Goal: Check status

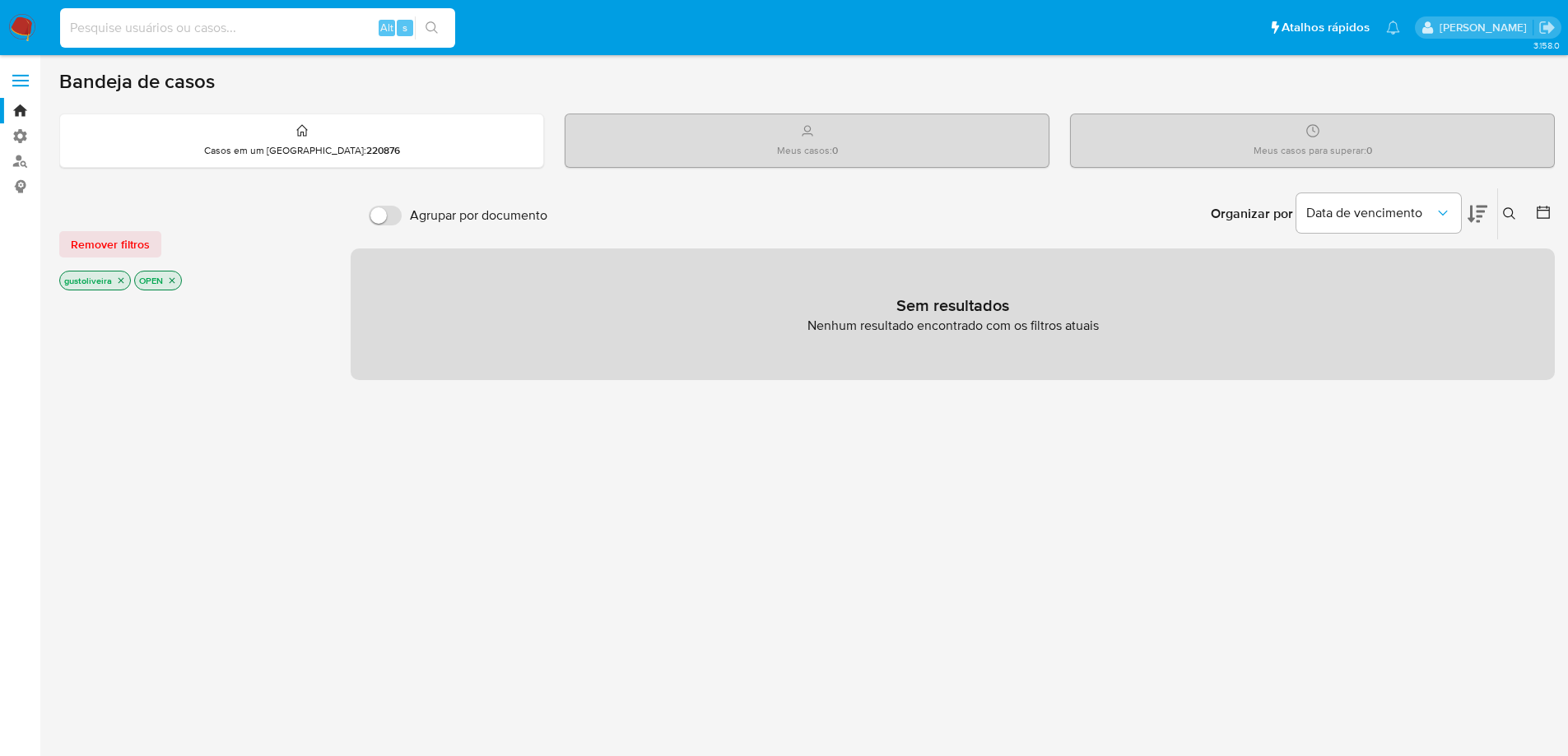
click at [207, 25] on input at bounding box center [258, 28] width 395 height 22
click at [126, 243] on span "Remover filtros" at bounding box center [110, 244] width 79 height 23
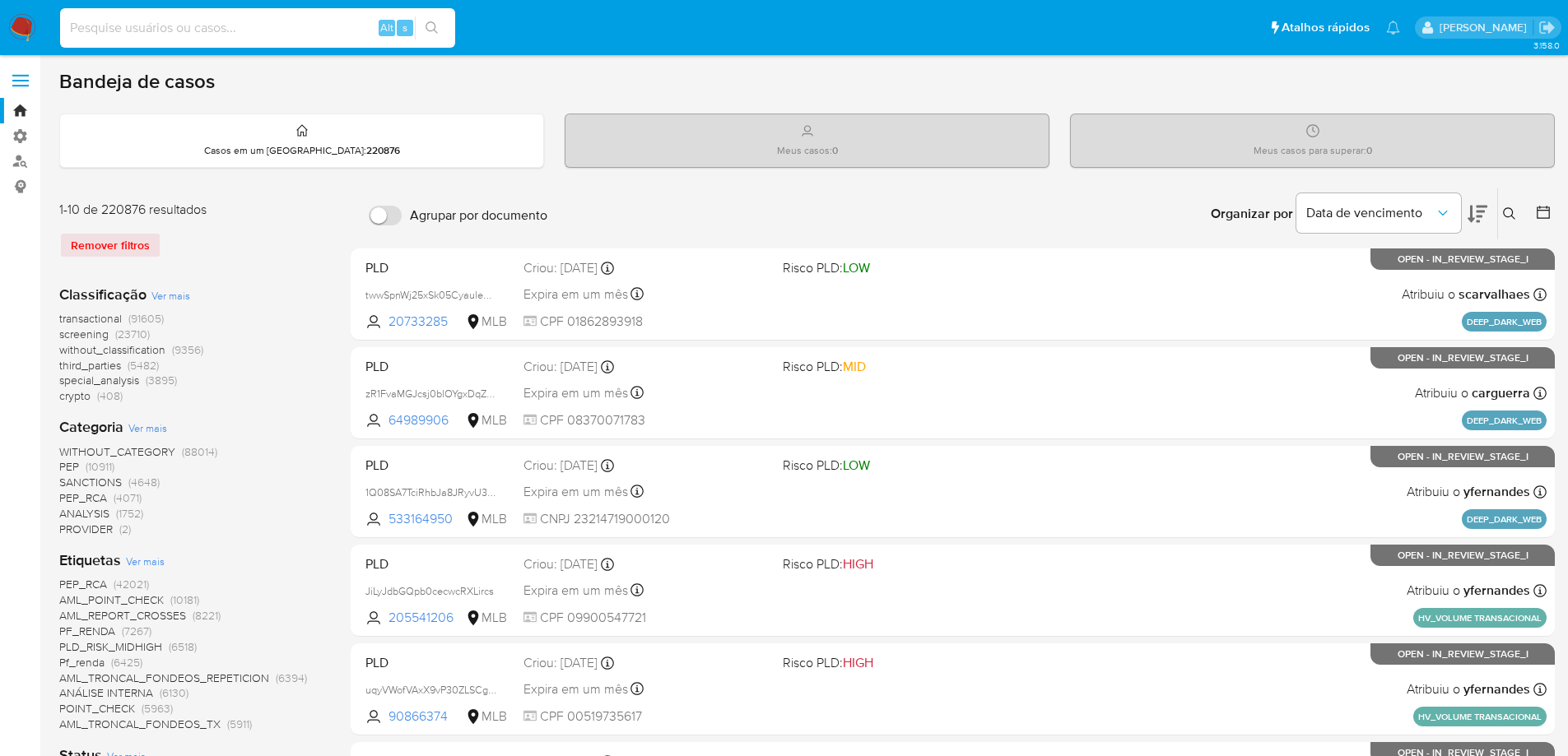
click at [138, 26] on input at bounding box center [258, 28] width 395 height 22
paste input "1523288963"
type input "1523288963"
click at [430, 18] on button "search-icon" at bounding box center [431, 27] width 34 height 23
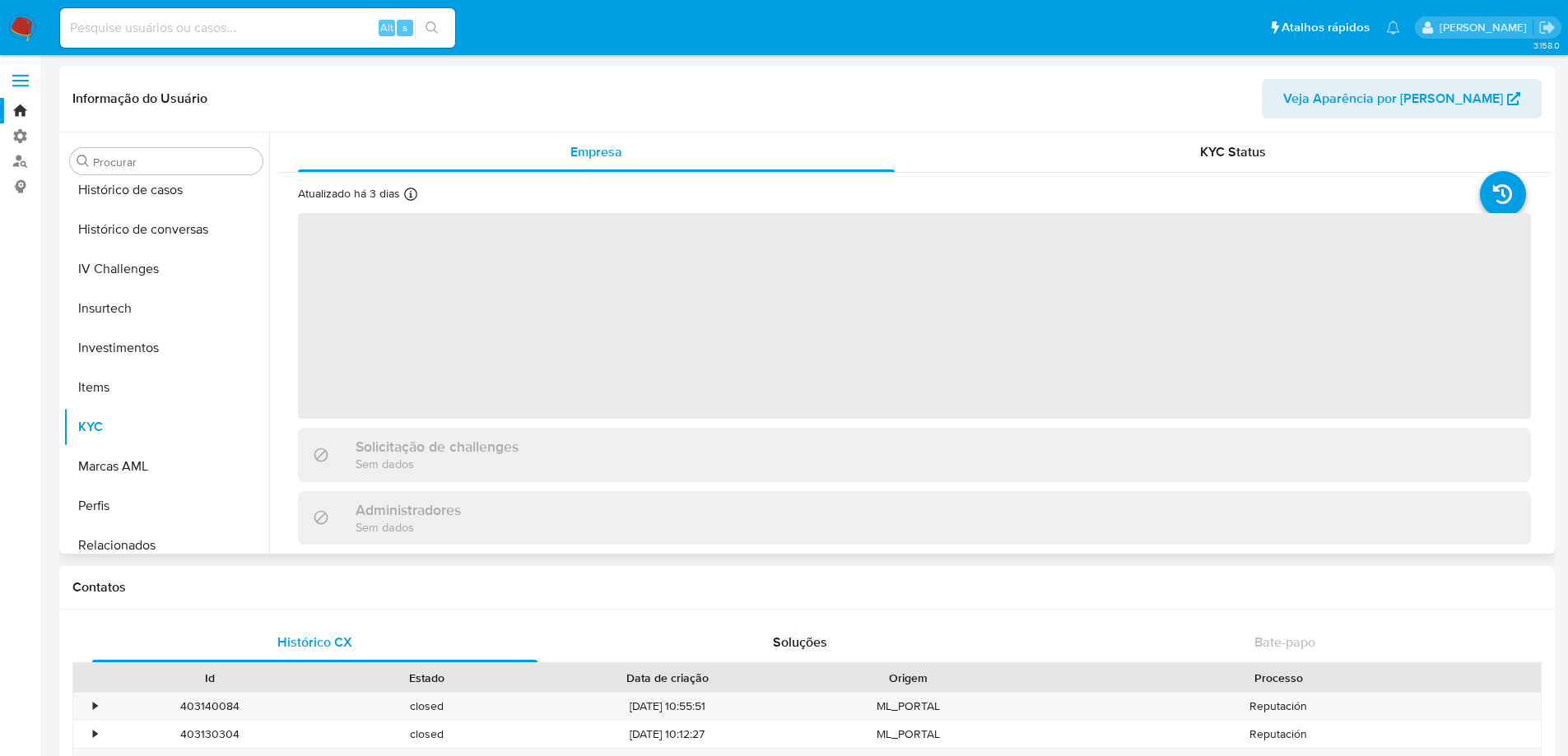
scroll to position [616, 0]
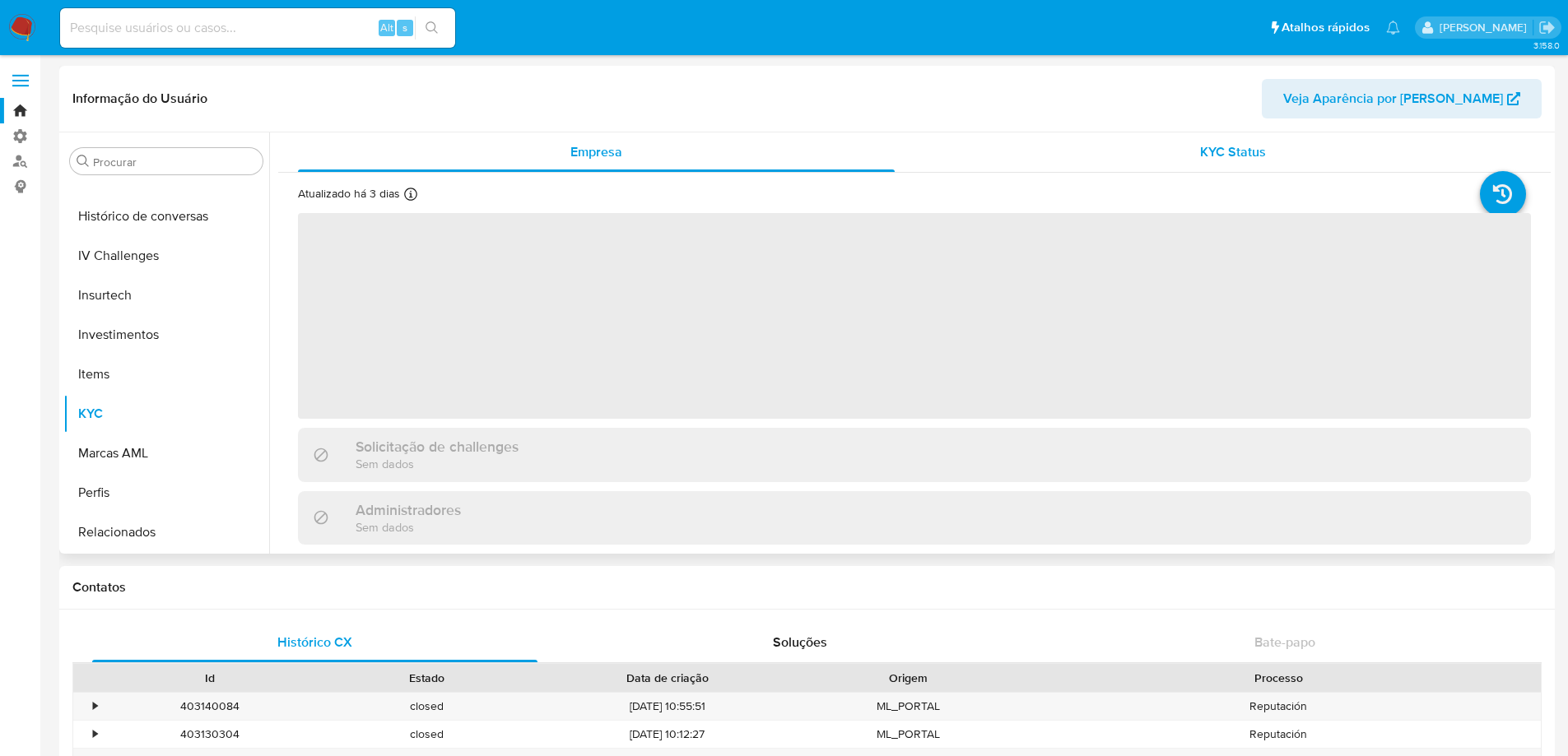
click at [1221, 150] on span "KYC Status" at bounding box center [1232, 151] width 66 height 19
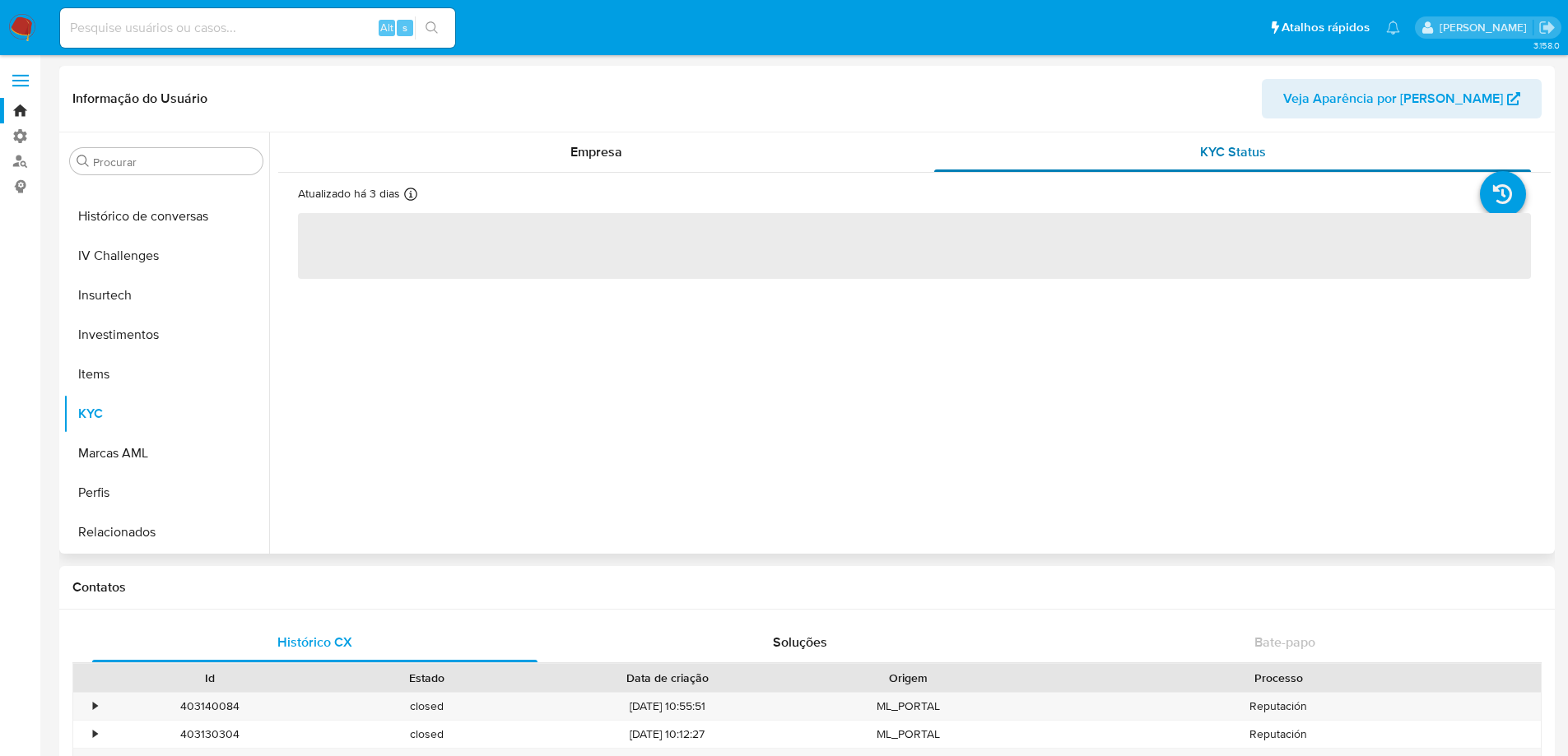
select select "10"
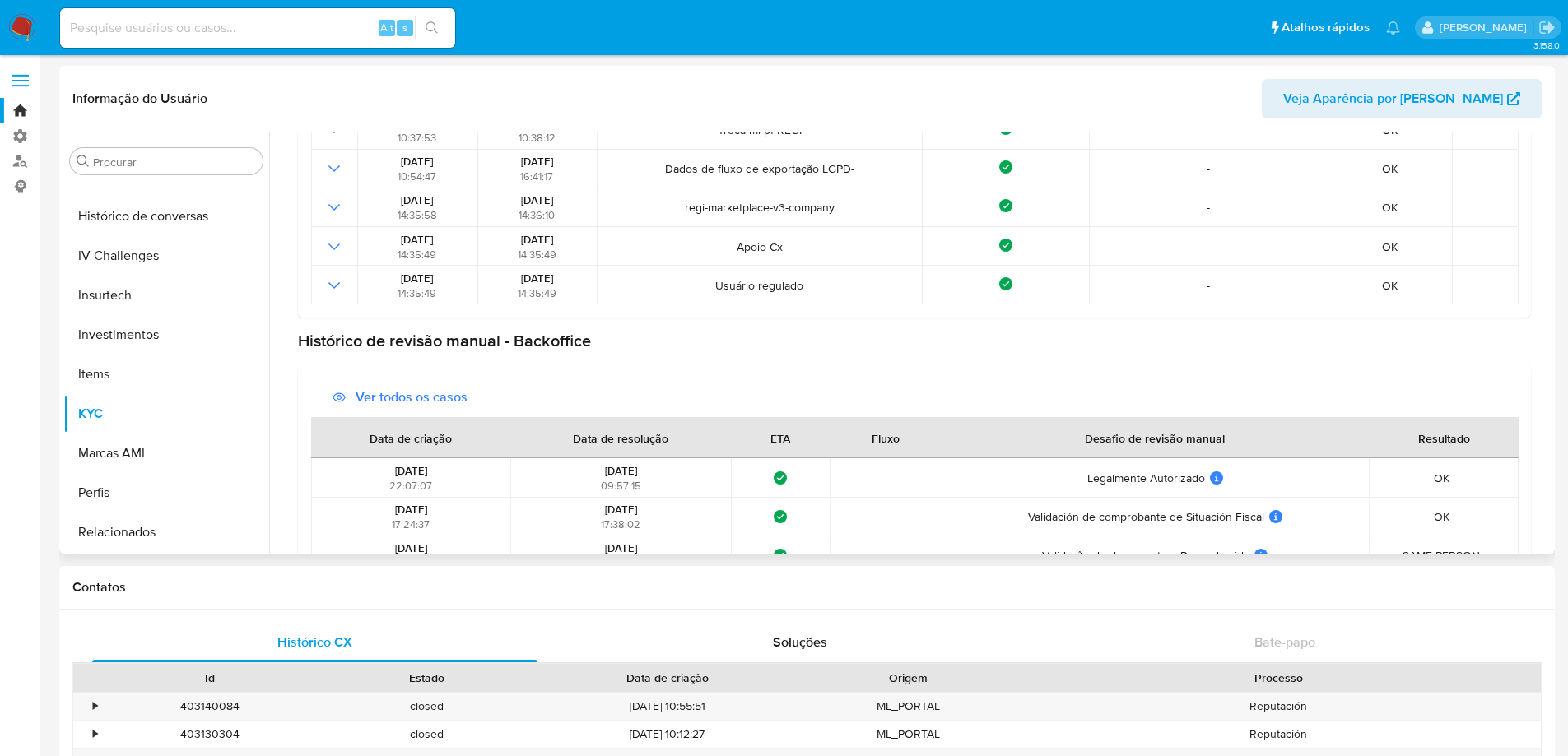
scroll to position [862, 0]
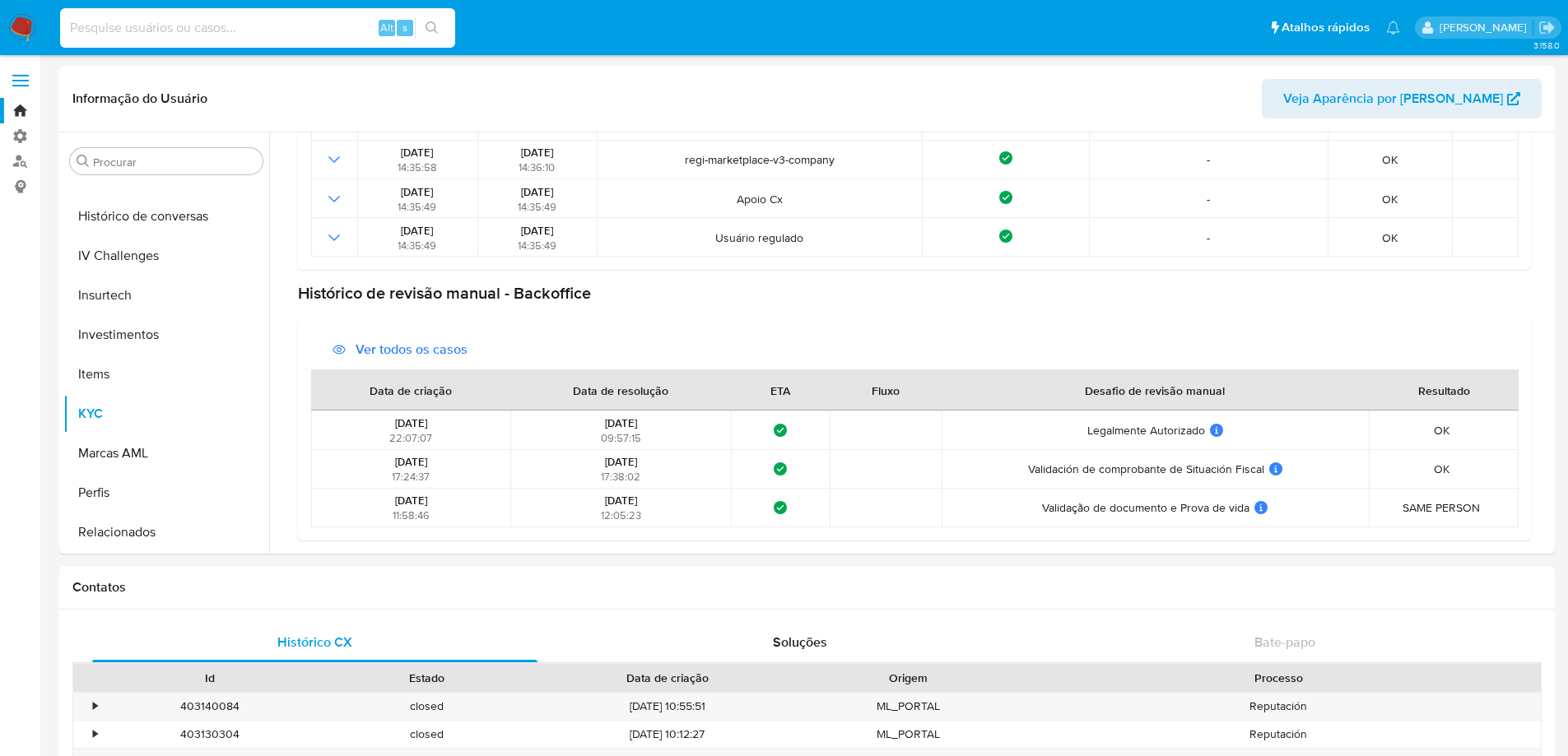
click at [317, 22] on input at bounding box center [258, 28] width 395 height 22
paste input "2288803784"
type input "2288803784"
click at [429, 27] on icon "search-icon" at bounding box center [432, 28] width 13 height 13
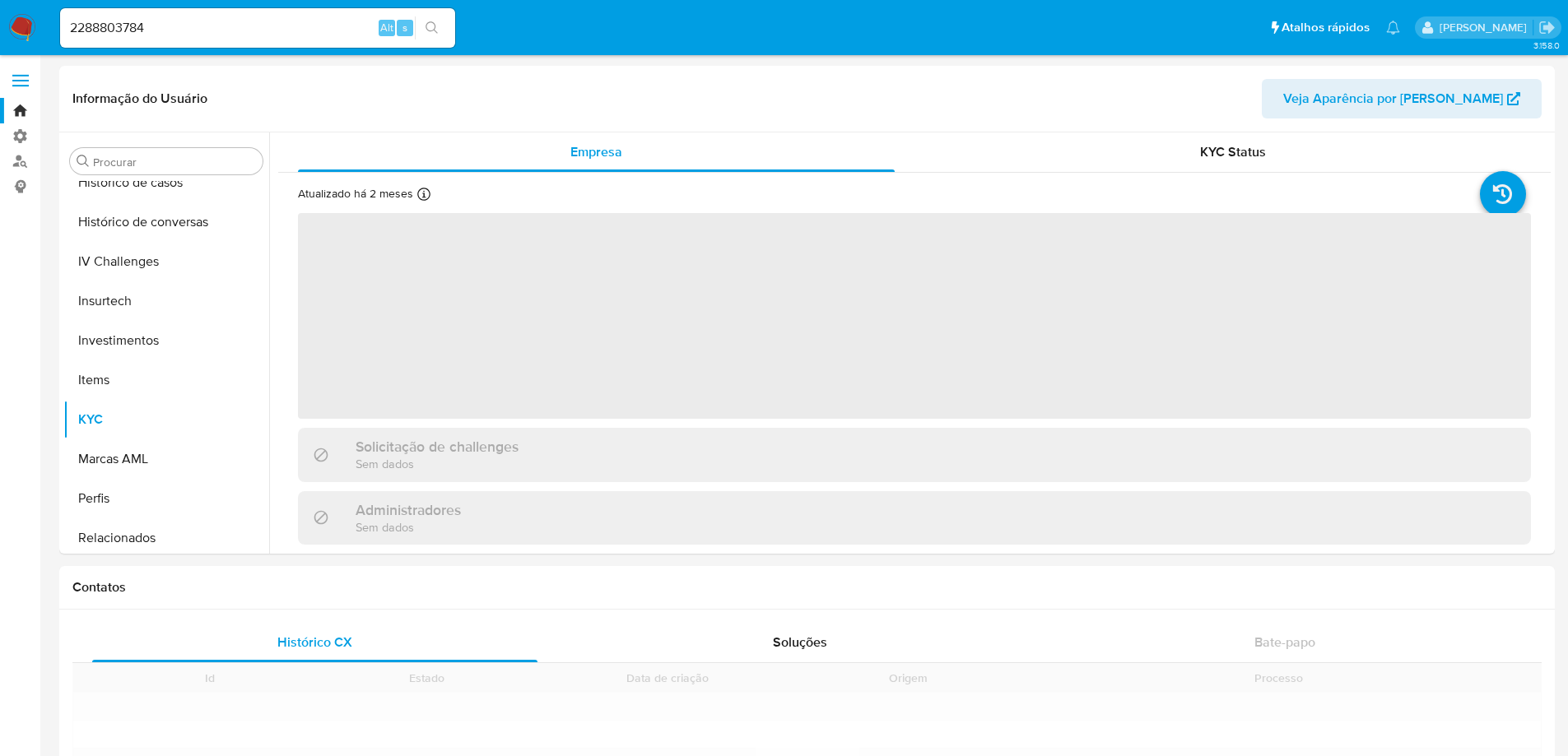
scroll to position [616, 0]
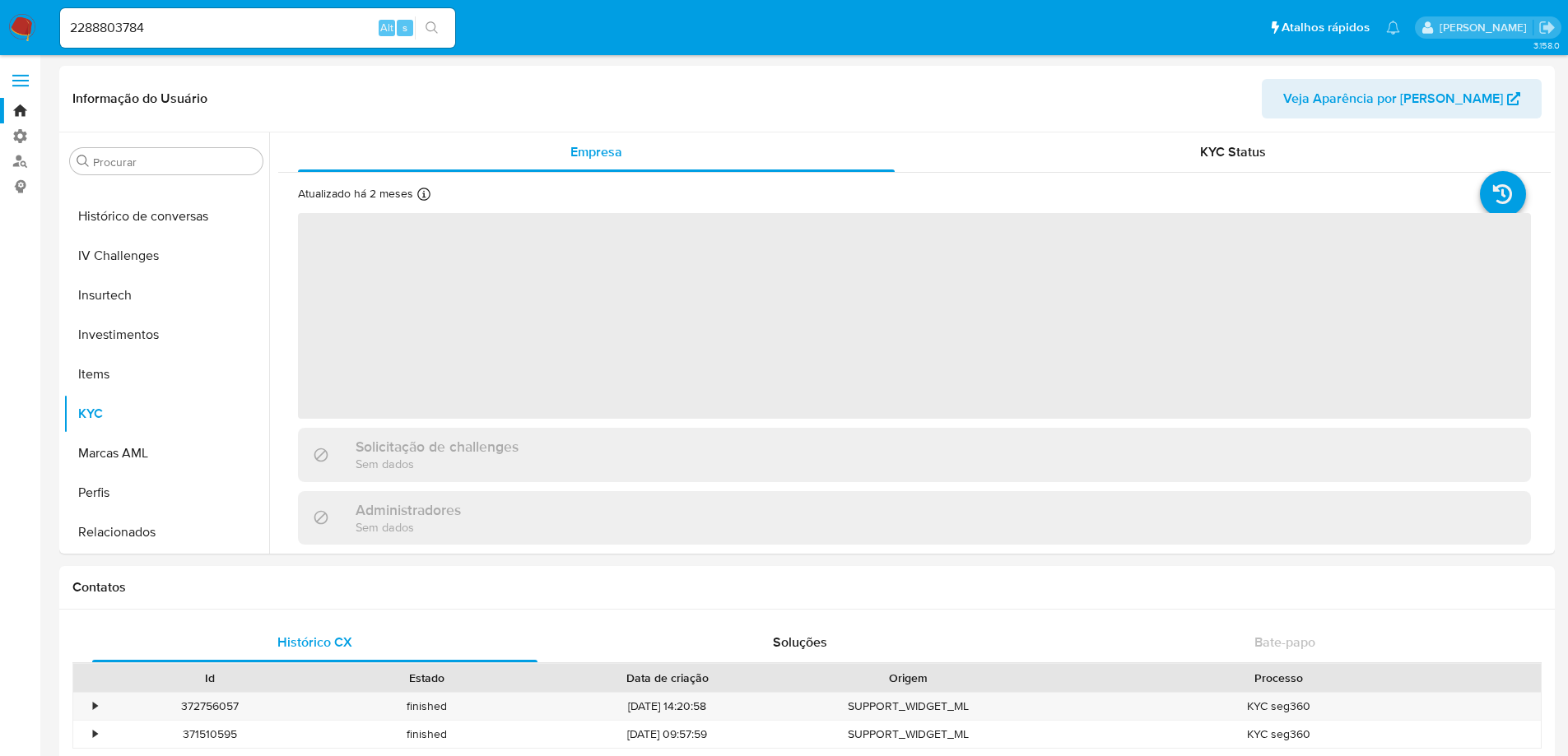
select select "10"
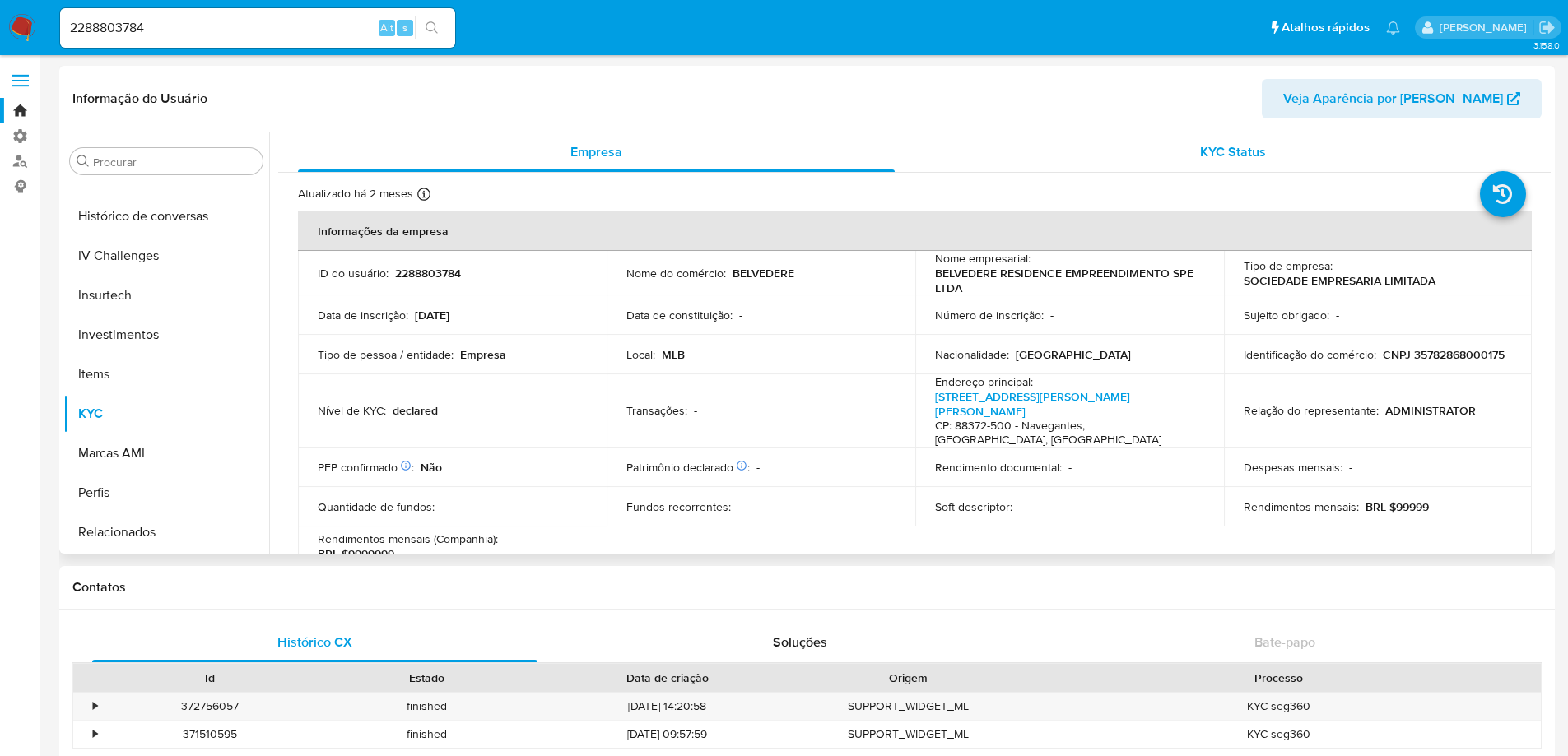
click at [1224, 150] on span "KYC Status" at bounding box center [1232, 151] width 66 height 19
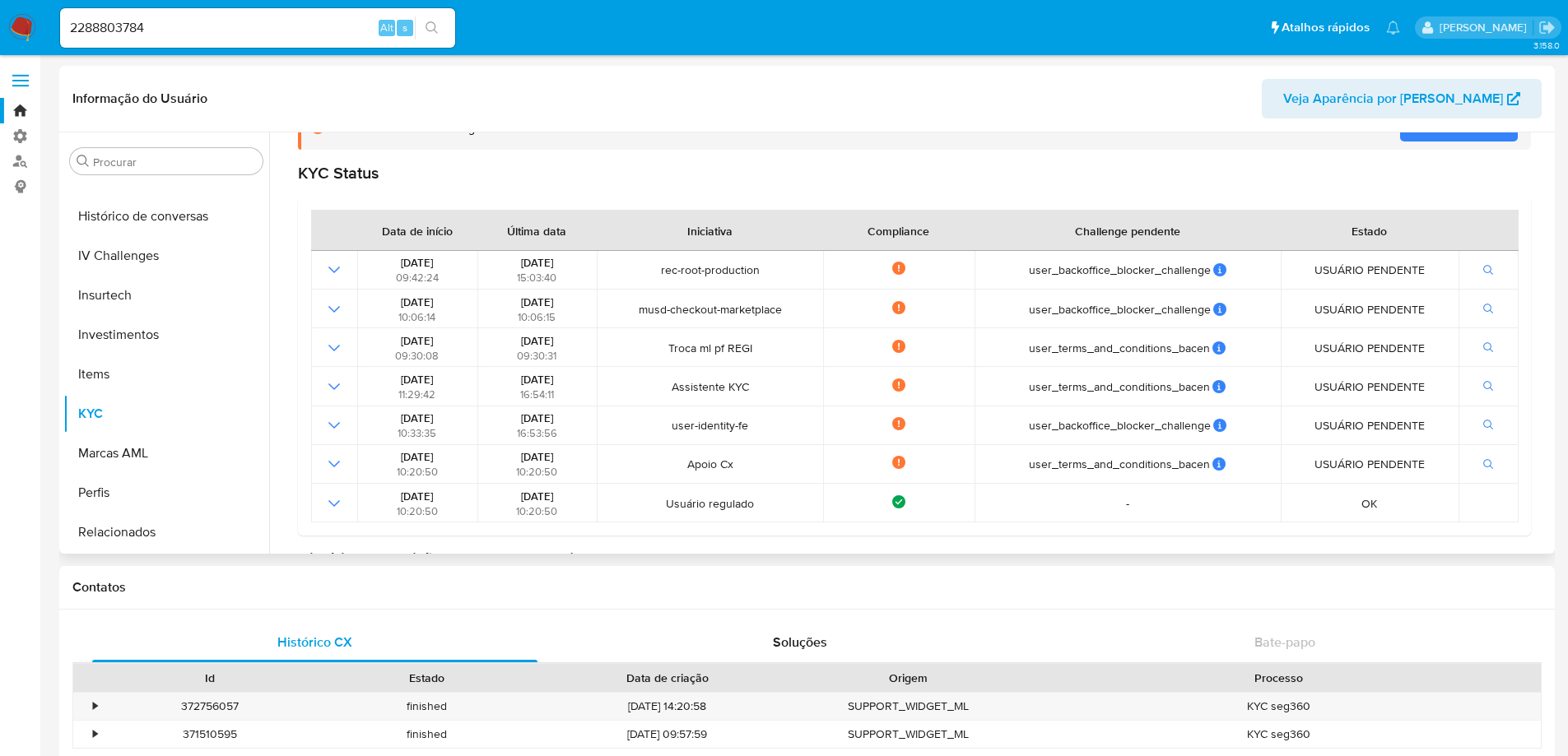
scroll to position [73, 0]
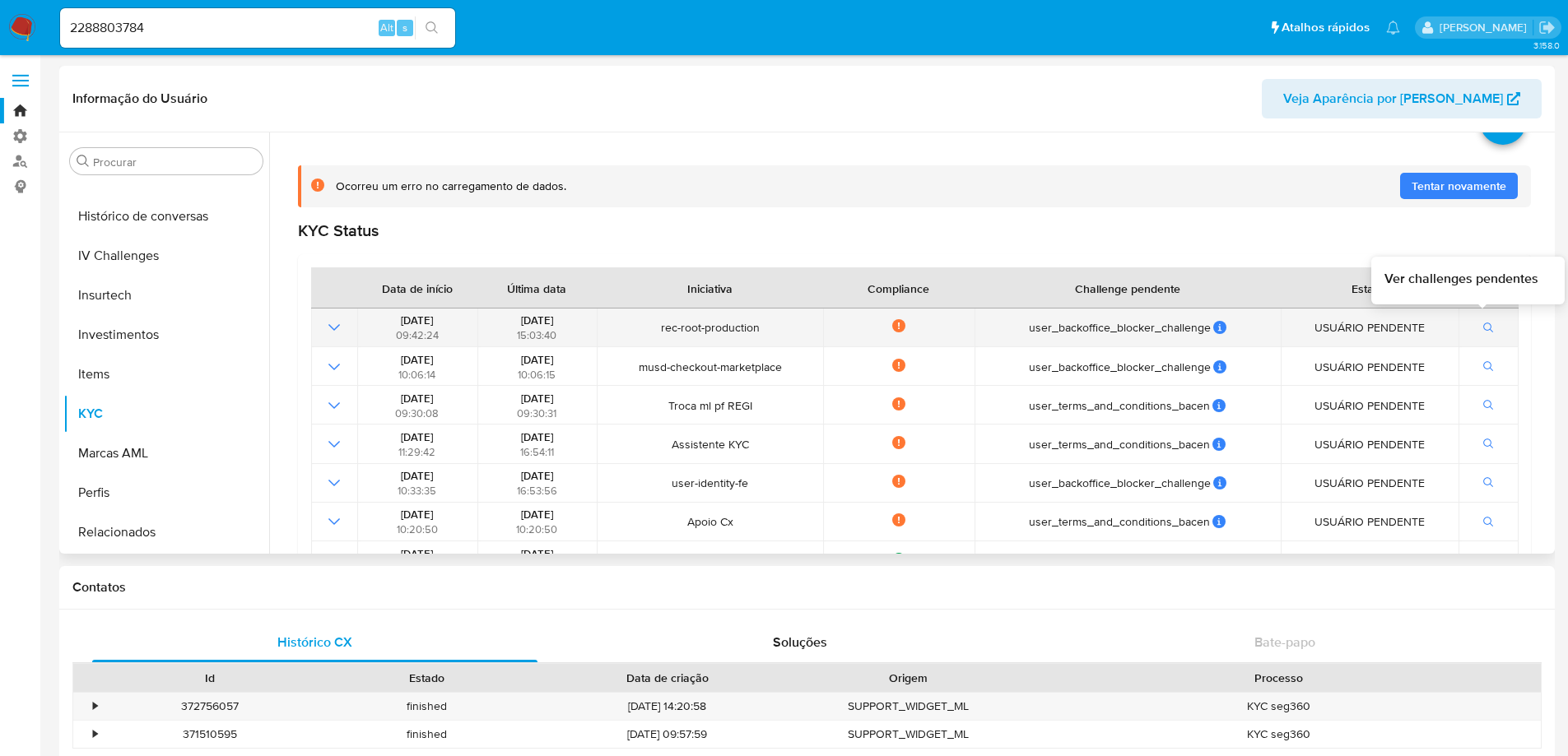
click at [1483, 324] on icon "button" at bounding box center [1489, 328] width 12 height 12
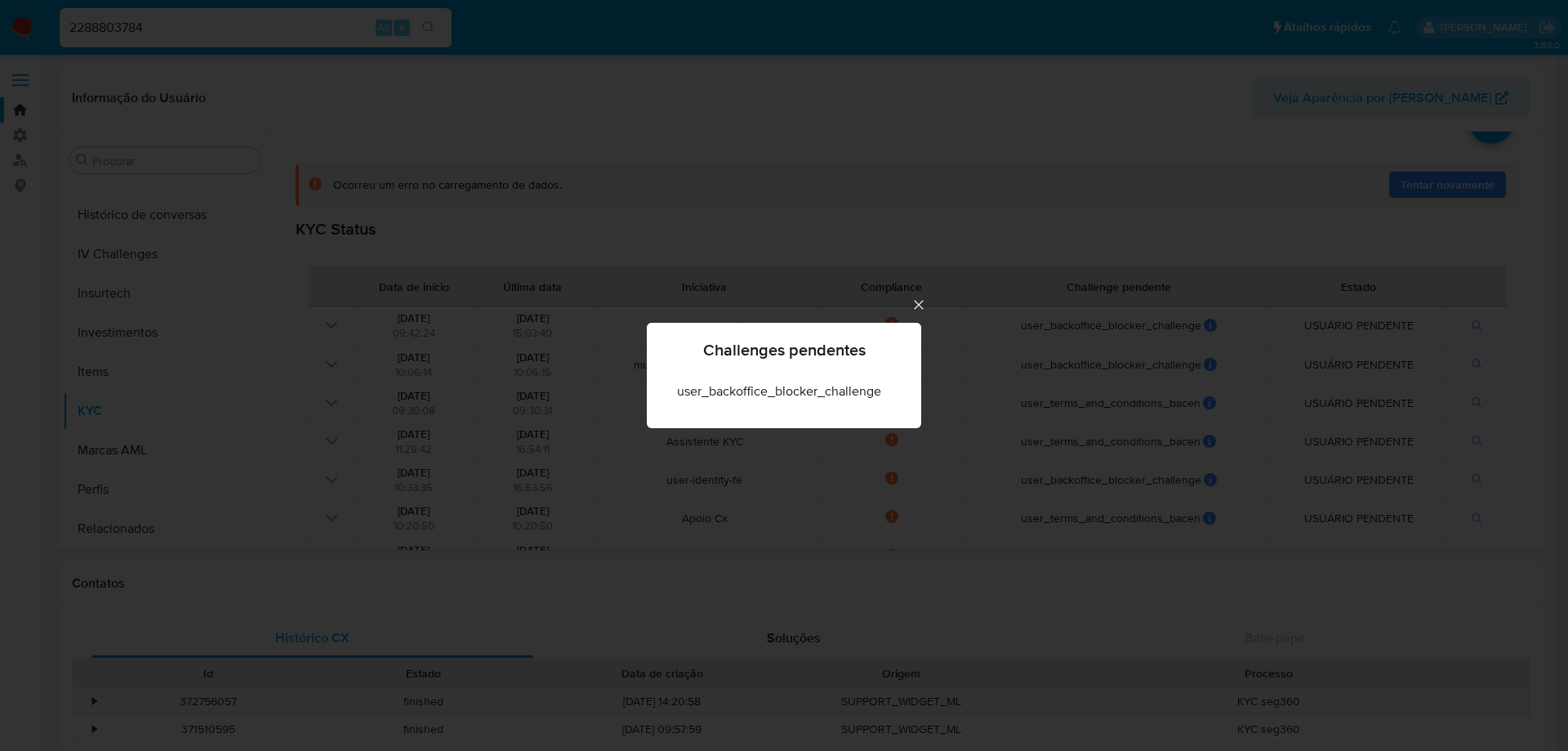
click at [918, 303] on icon "Cerrar" at bounding box center [919, 305] width 9 height 9
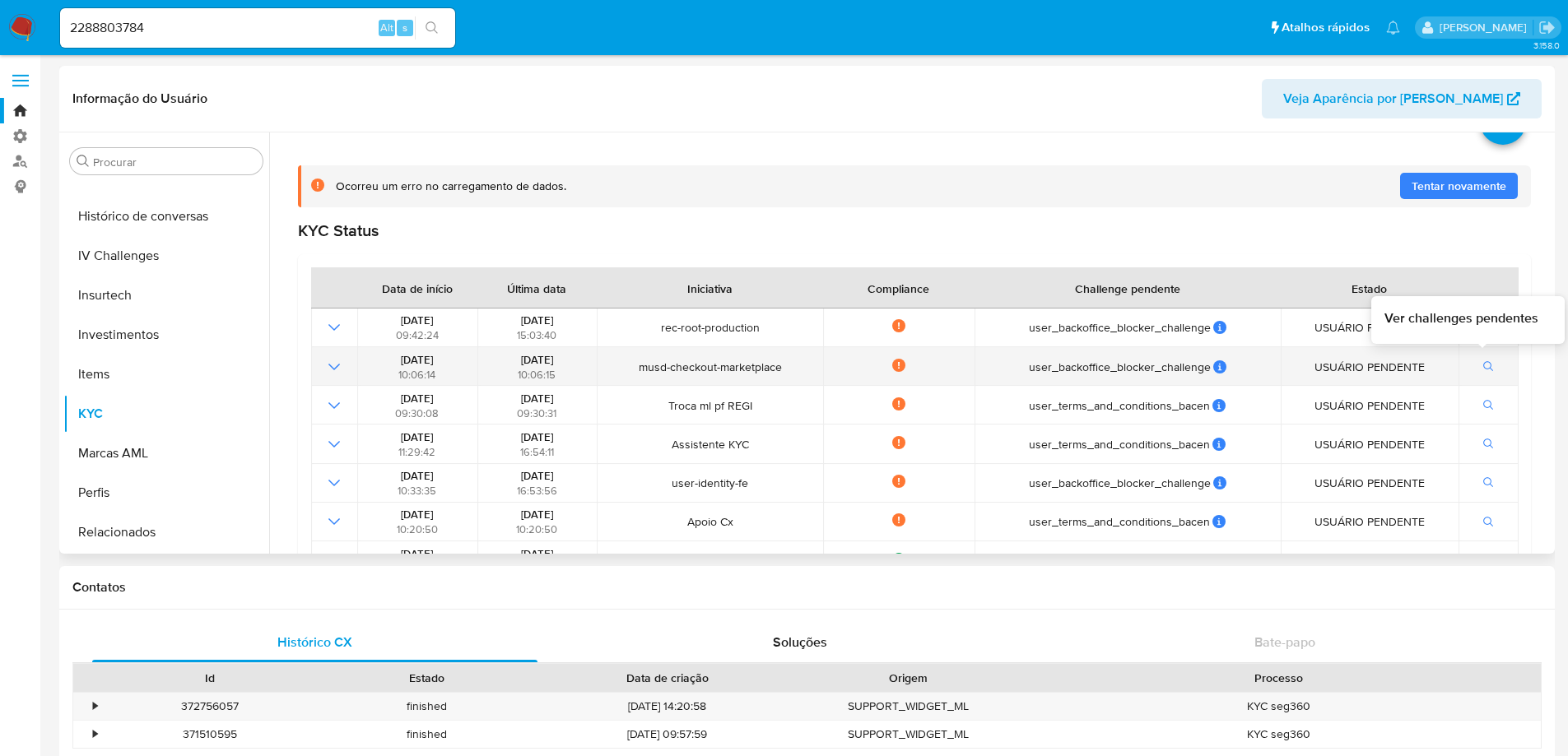
click at [1483, 366] on icon "button" at bounding box center [1489, 367] width 12 height 12
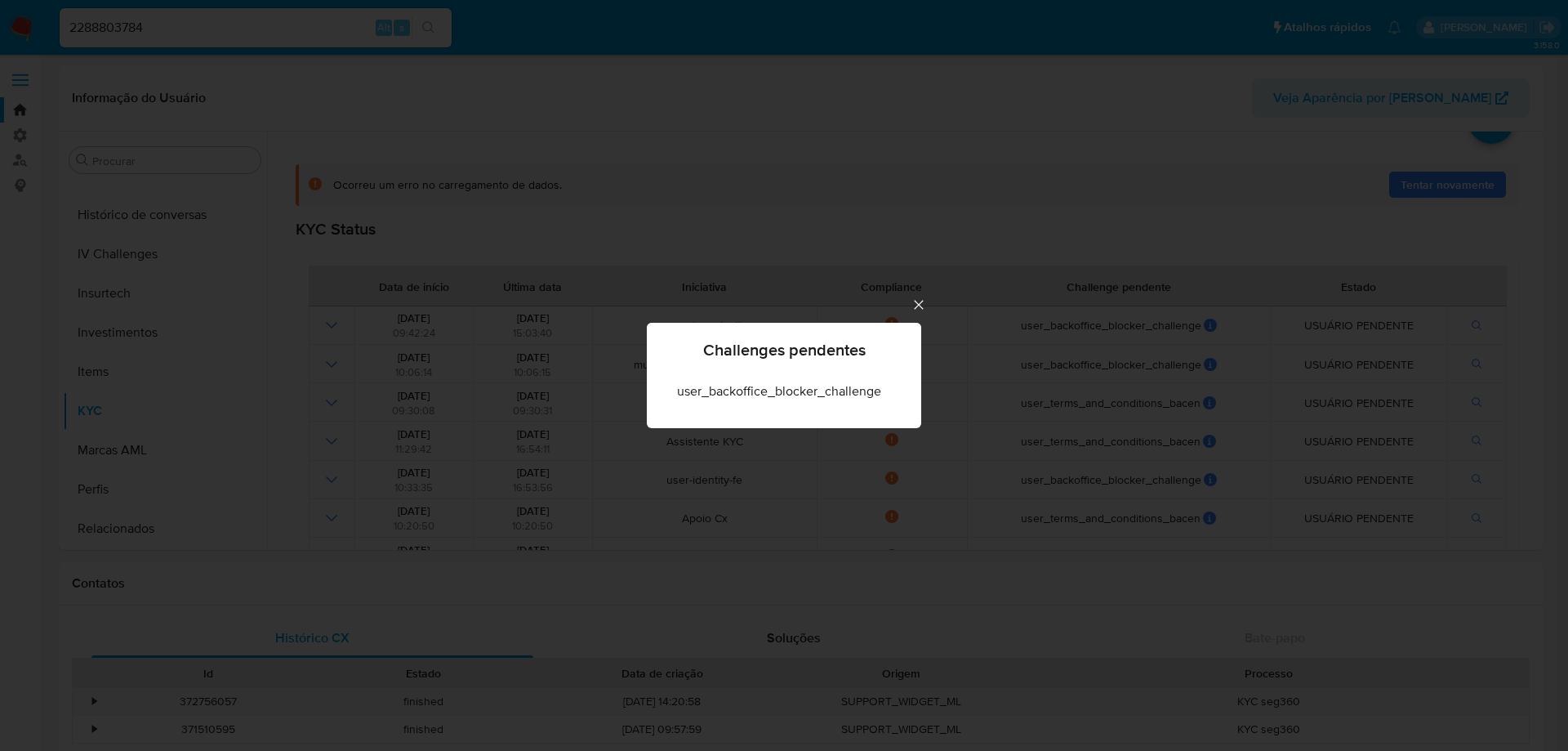
click at [915, 305] on icon "Cerrar" at bounding box center [919, 305] width 16 height 16
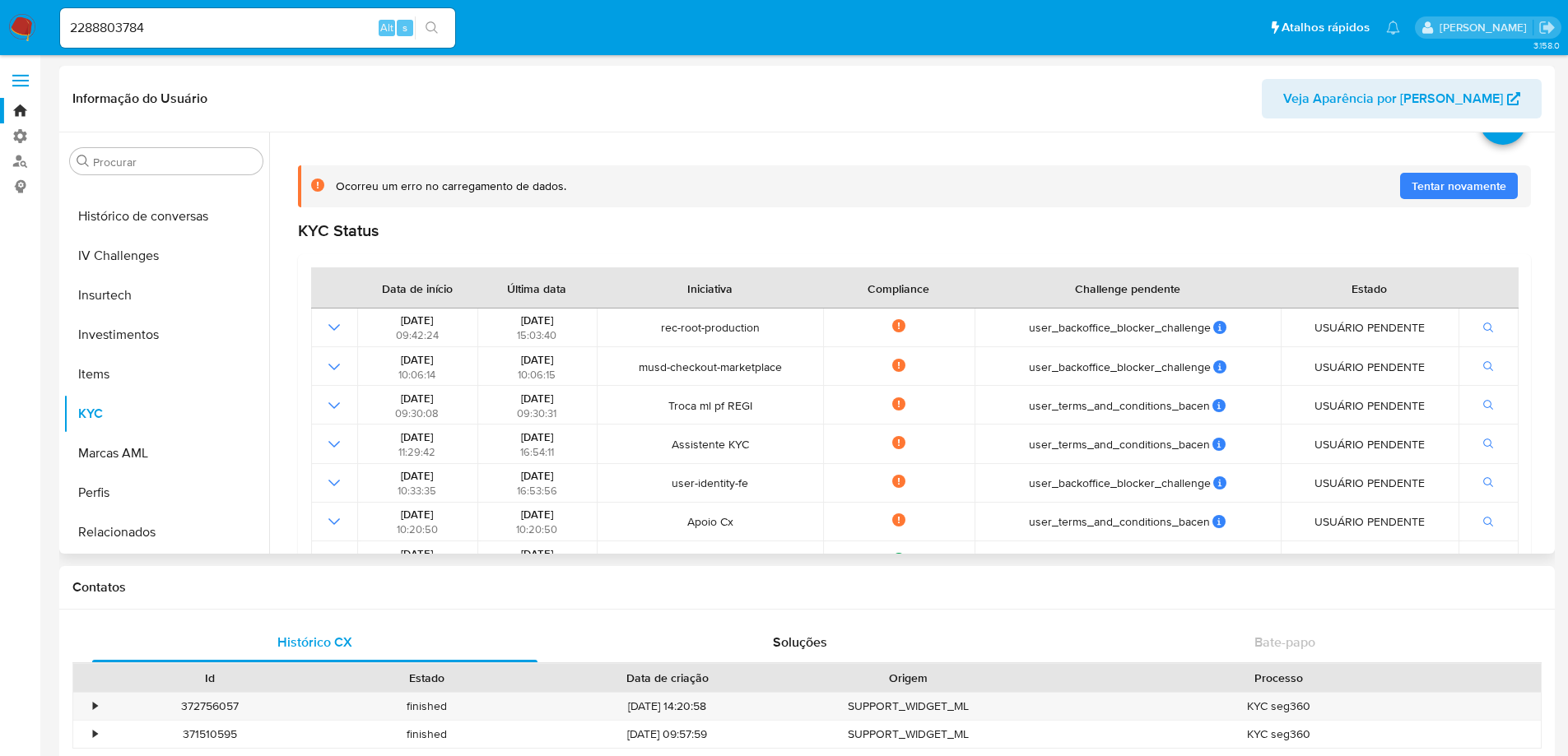
click at [1484, 180] on span "Tentar novamente" at bounding box center [1459, 186] width 95 height 26
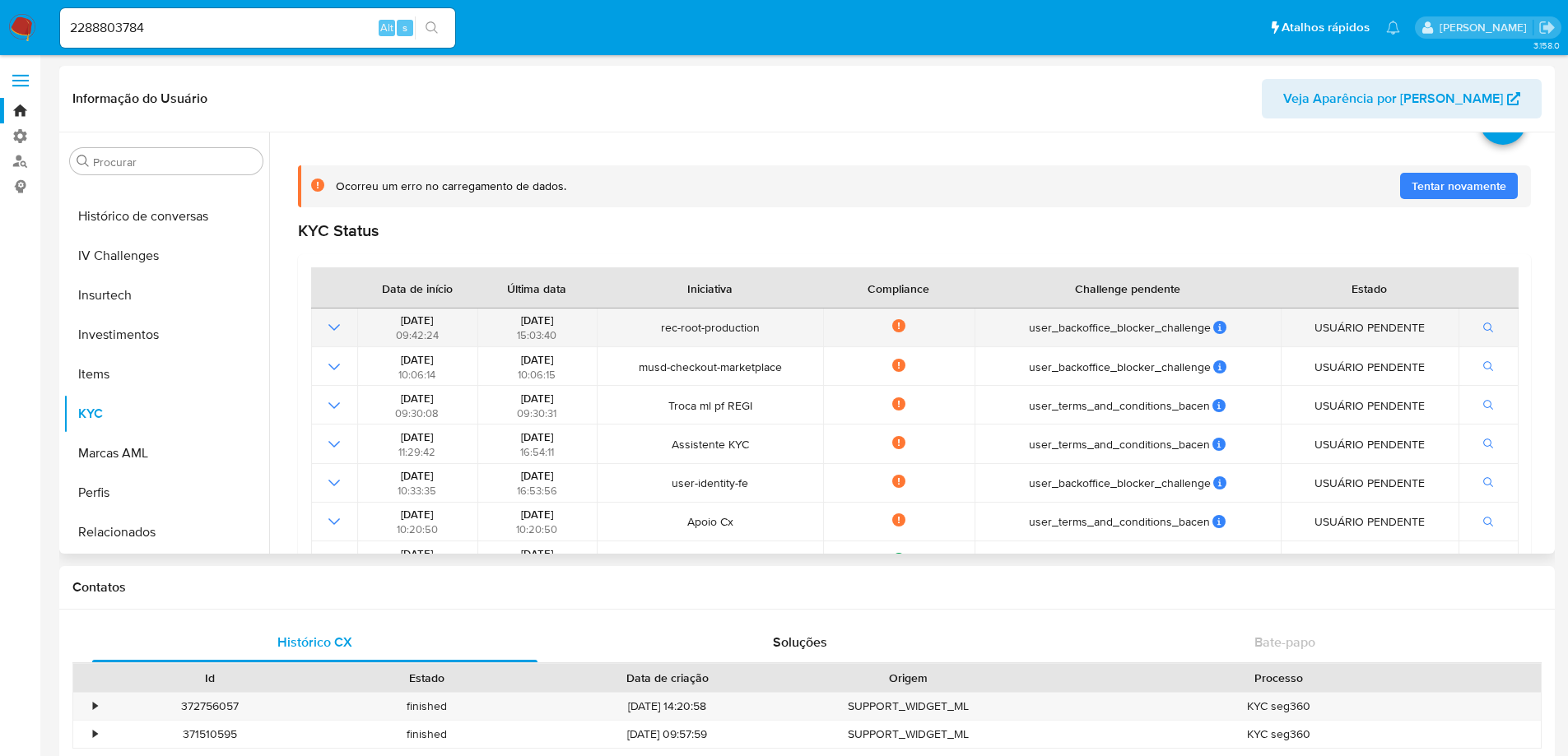
click at [326, 320] on icon "Mostrar operación" at bounding box center [334, 328] width 20 height 20
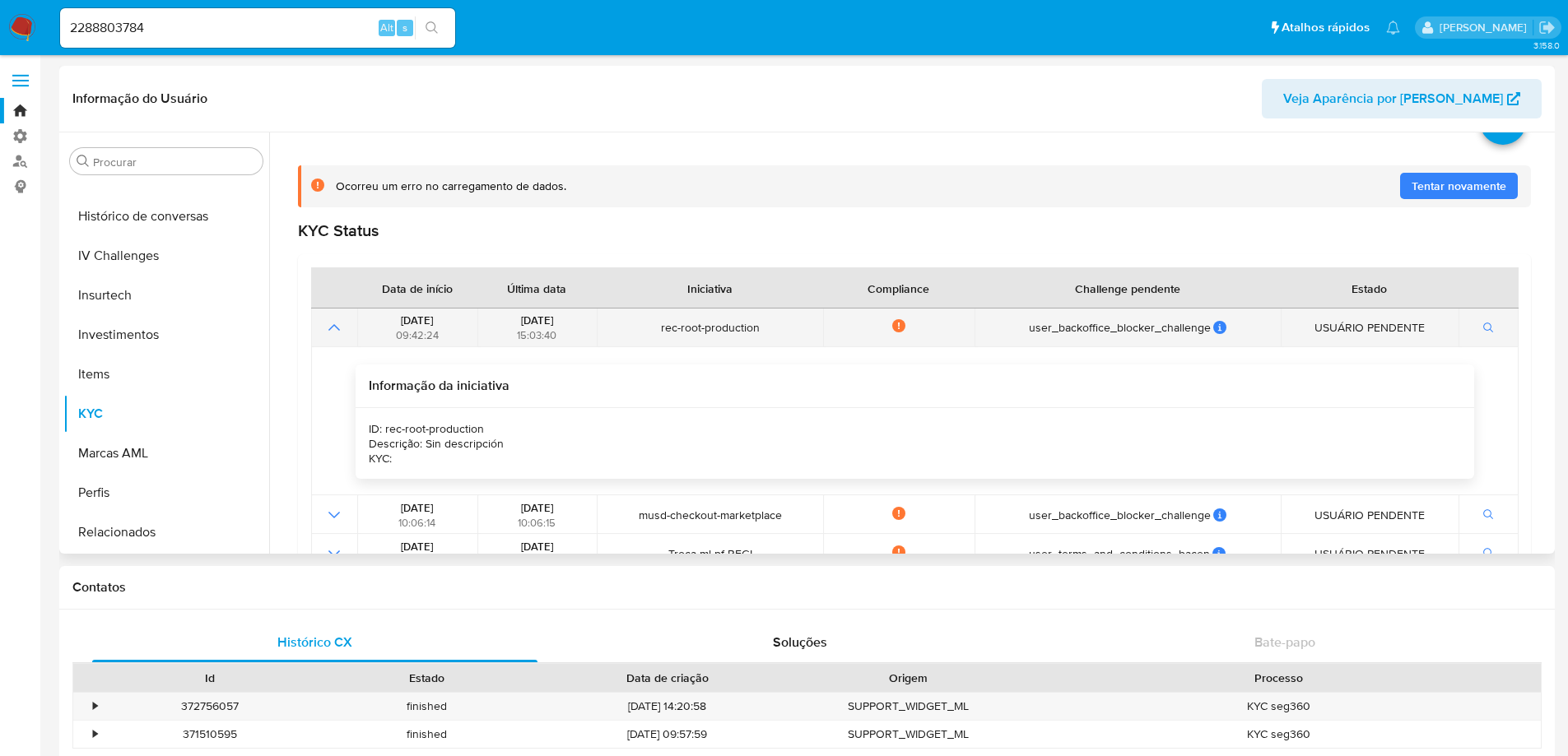
click at [326, 320] on icon "Mostrar operación" at bounding box center [334, 328] width 20 height 20
